Goal: Navigation & Orientation: Find specific page/section

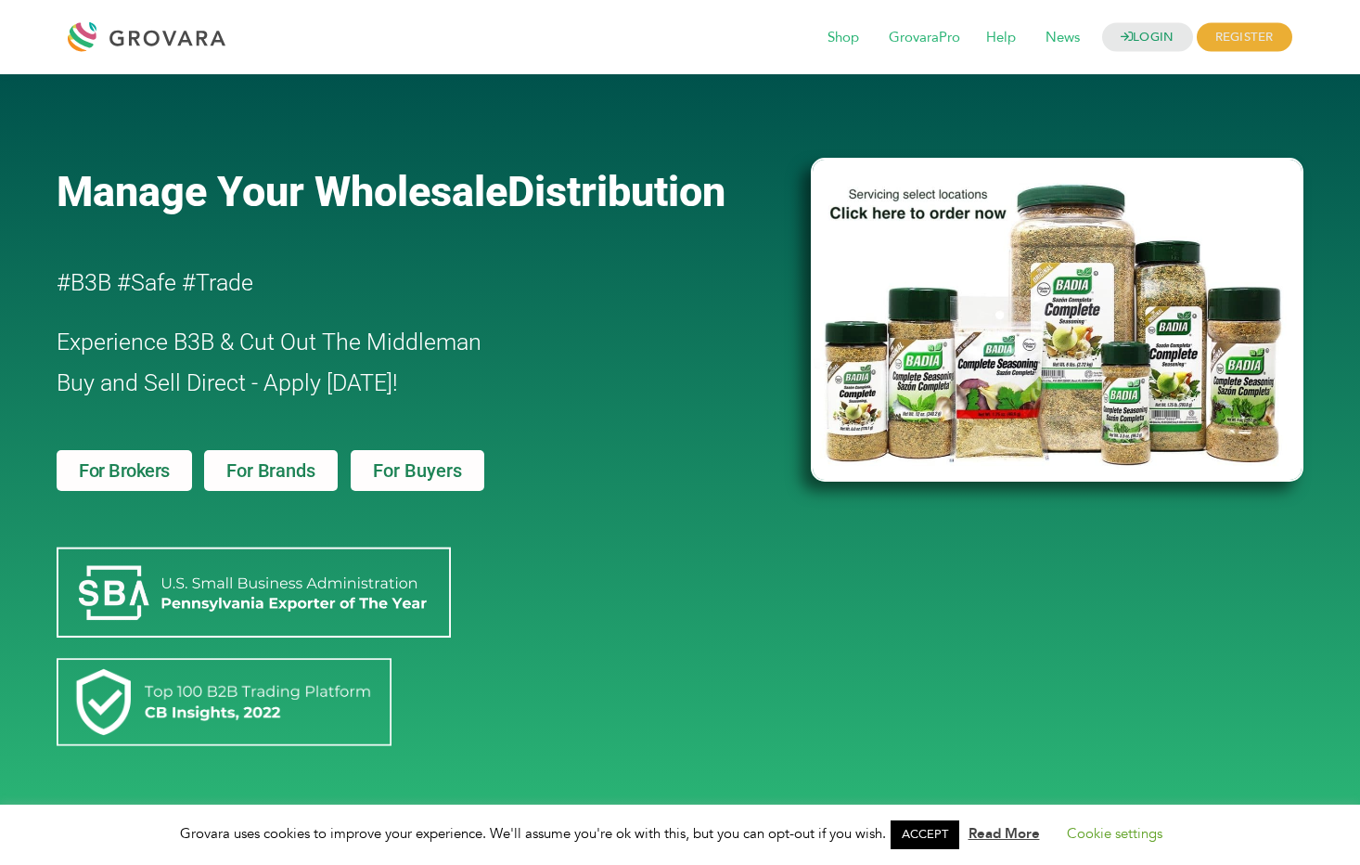
click at [294, 469] on span "For Brands" at bounding box center [270, 470] width 88 height 19
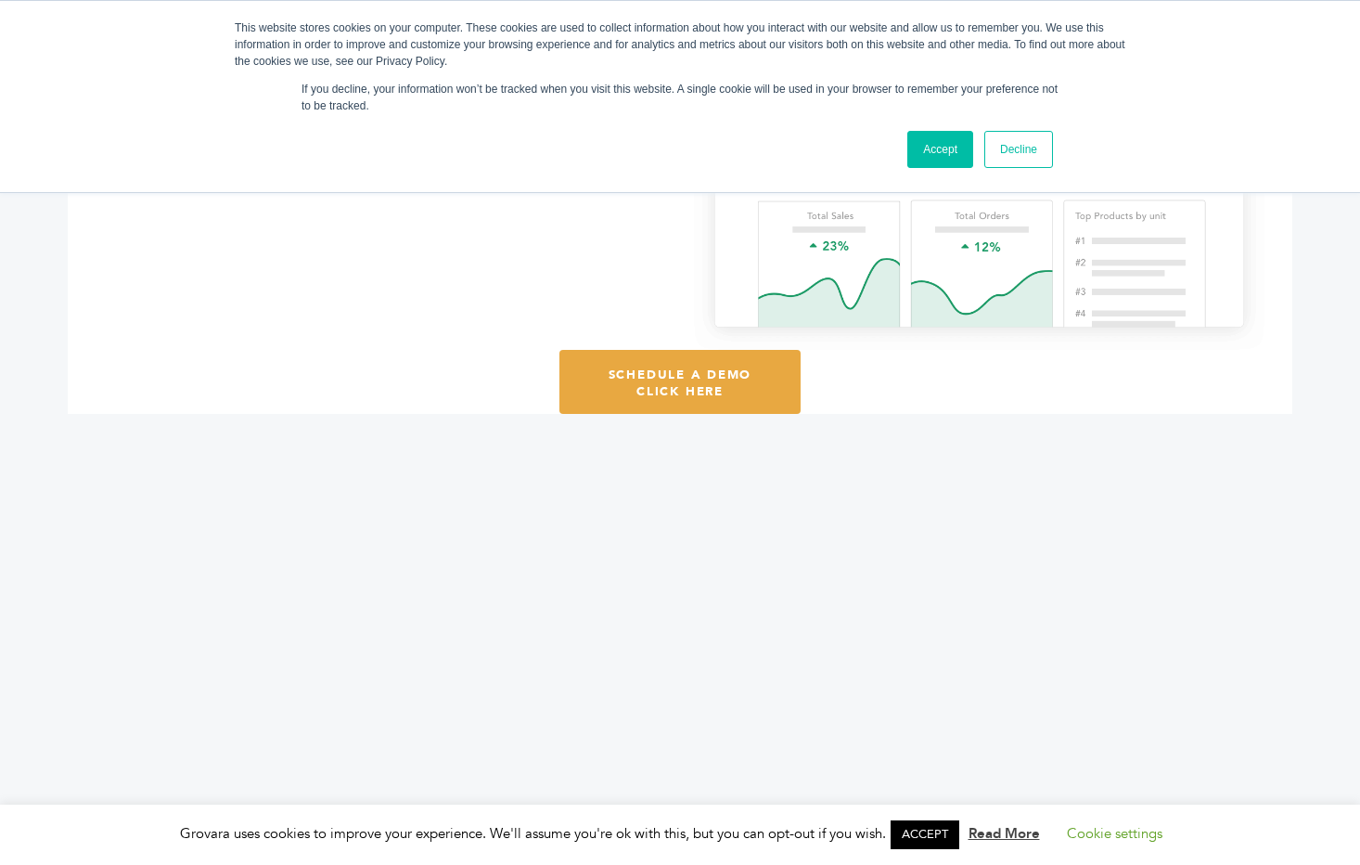
scroll to position [2106, 0]
